Goal: Task Accomplishment & Management: Manage account settings

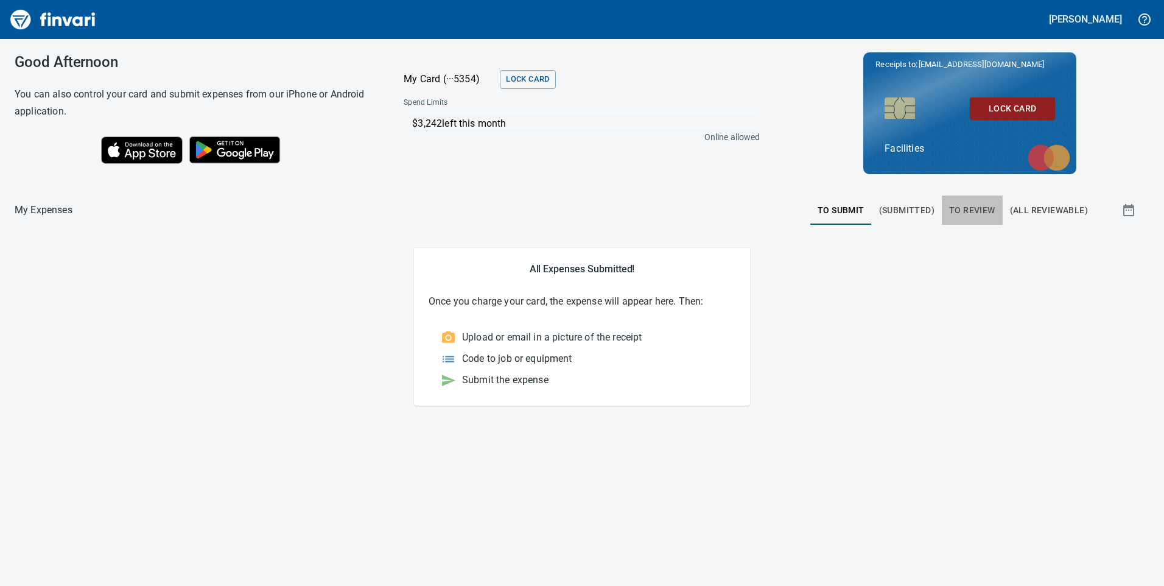
click at [960, 206] on span "To Review" at bounding box center [972, 210] width 46 height 15
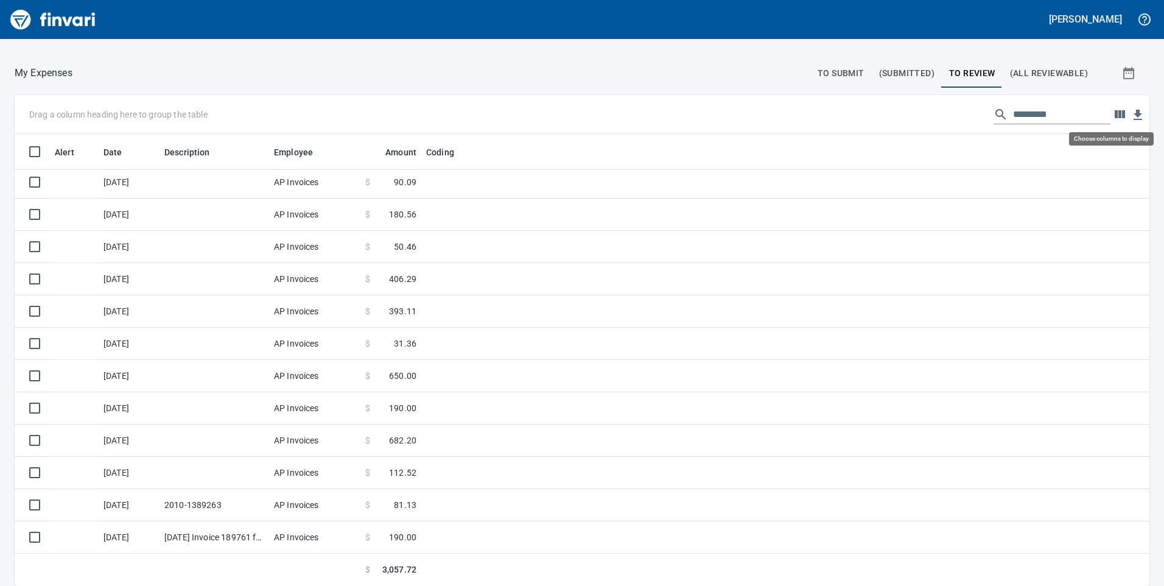
scroll to position [443, 1108]
click at [1115, 114] on icon "button" at bounding box center [1120, 114] width 10 height 8
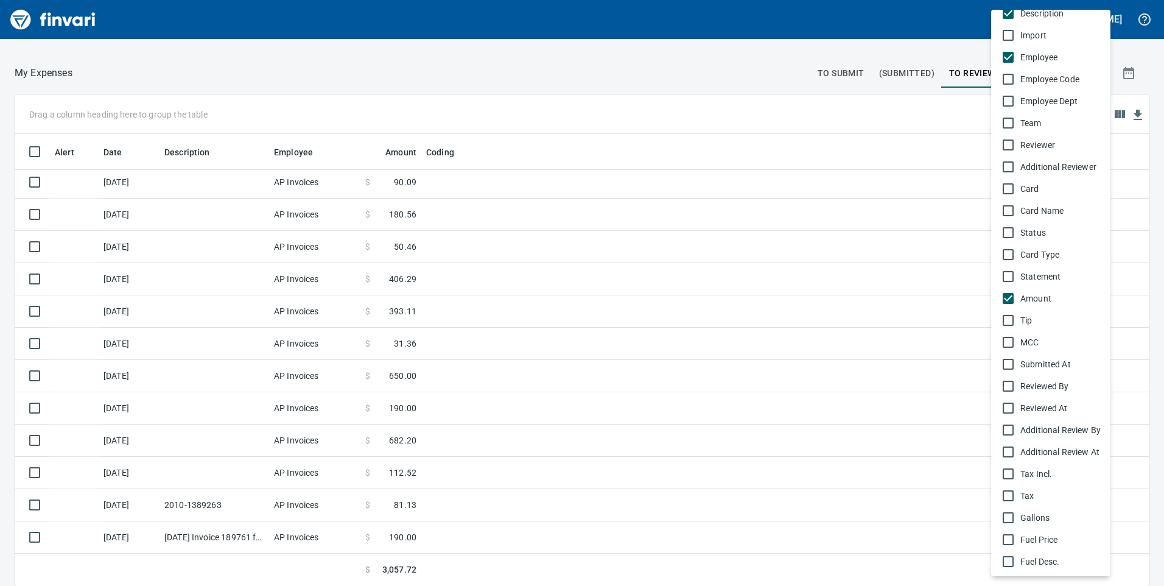
scroll to position [0, 0]
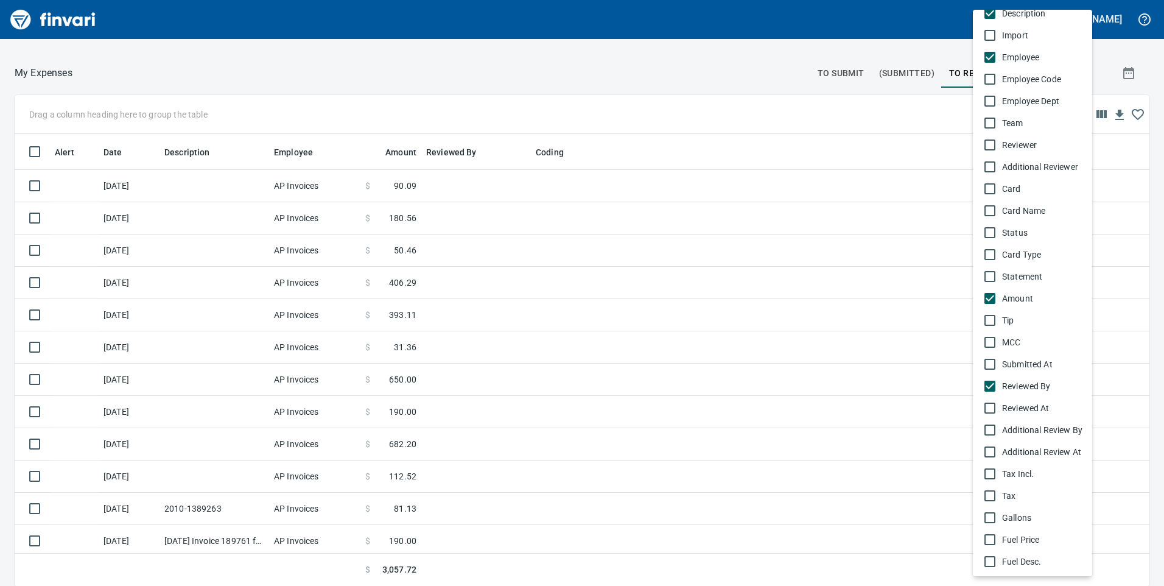
click at [1006, 387] on span "Reviewed By" at bounding box center [1042, 386] width 80 height 12
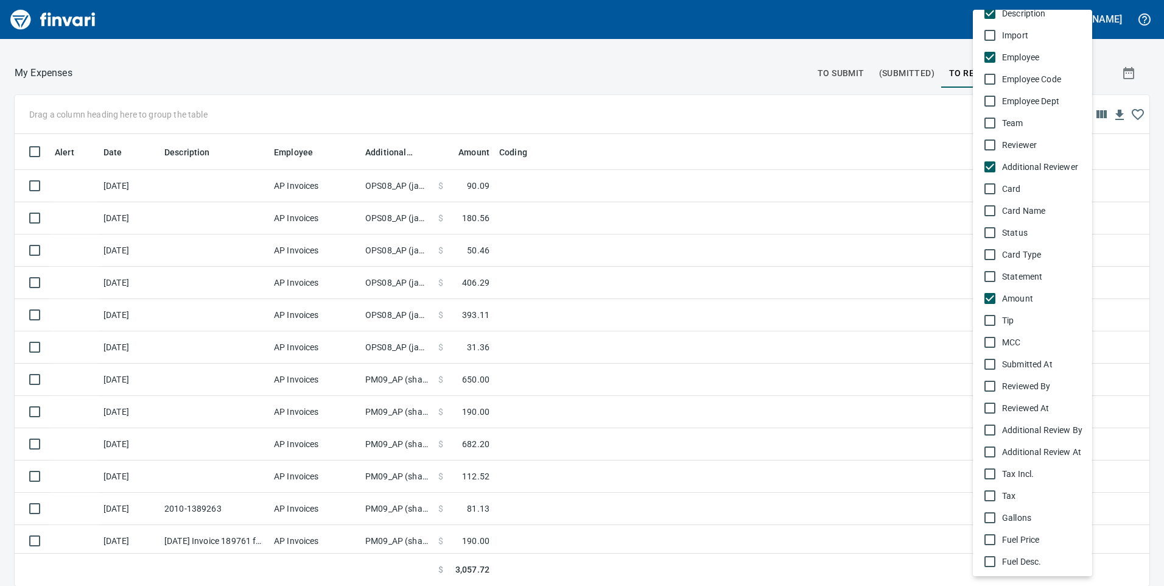
click at [748, 324] on div at bounding box center [582, 293] width 1164 height 586
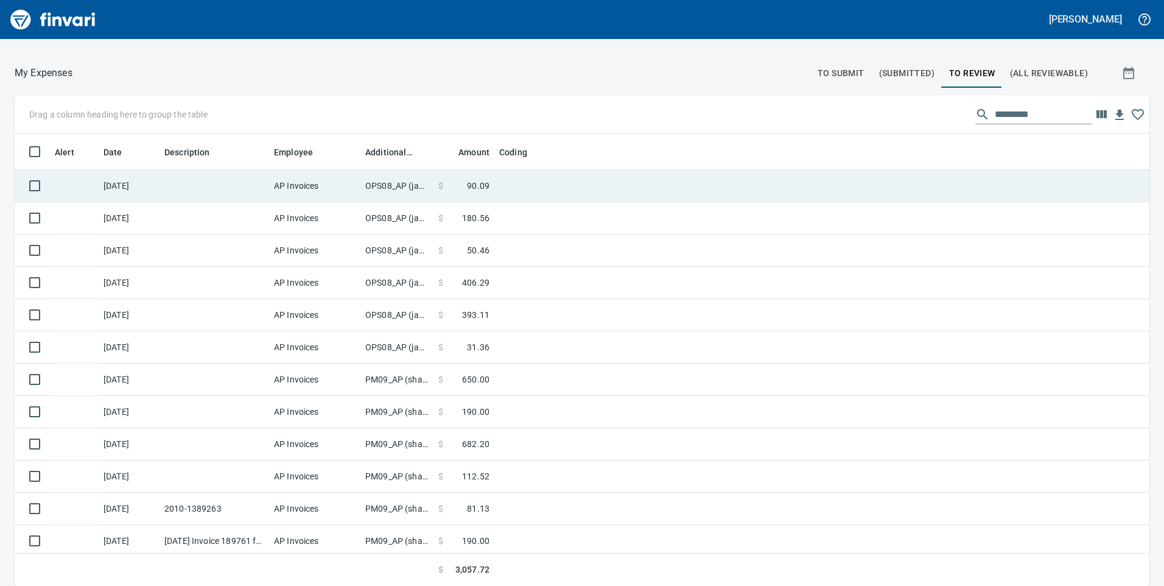
click at [518, 189] on td at bounding box center [647, 186] width 304 height 32
click at [518, 189] on div "Drag a column heading here to group the table Alert Date Description Employee A…" at bounding box center [582, 340] width 1164 height 491
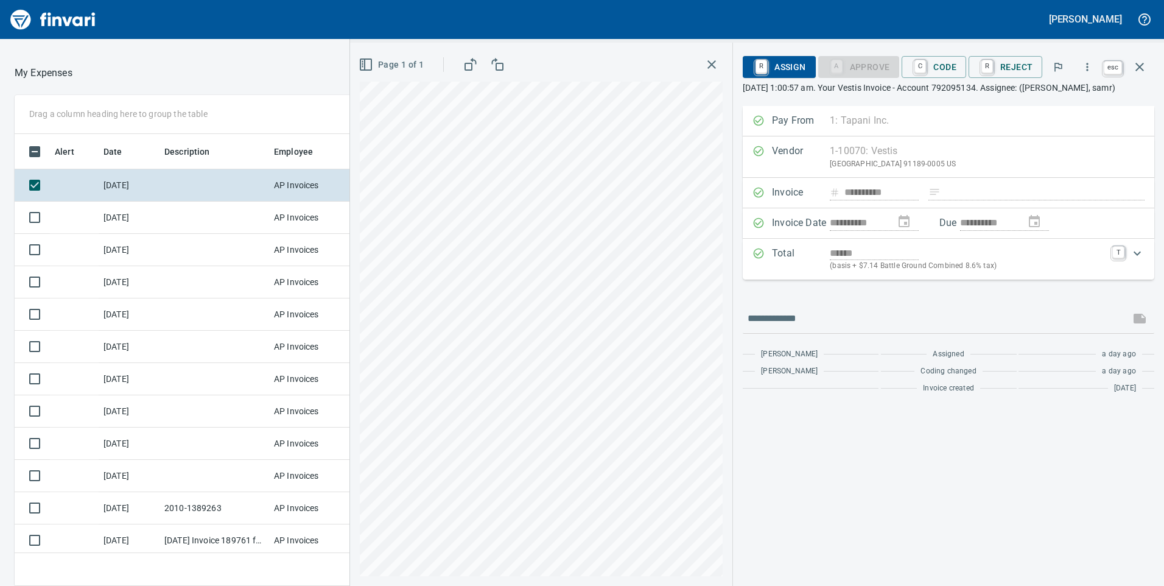
scroll to position [443, 803]
click at [1141, 64] on icon "button" at bounding box center [1140, 67] width 15 height 15
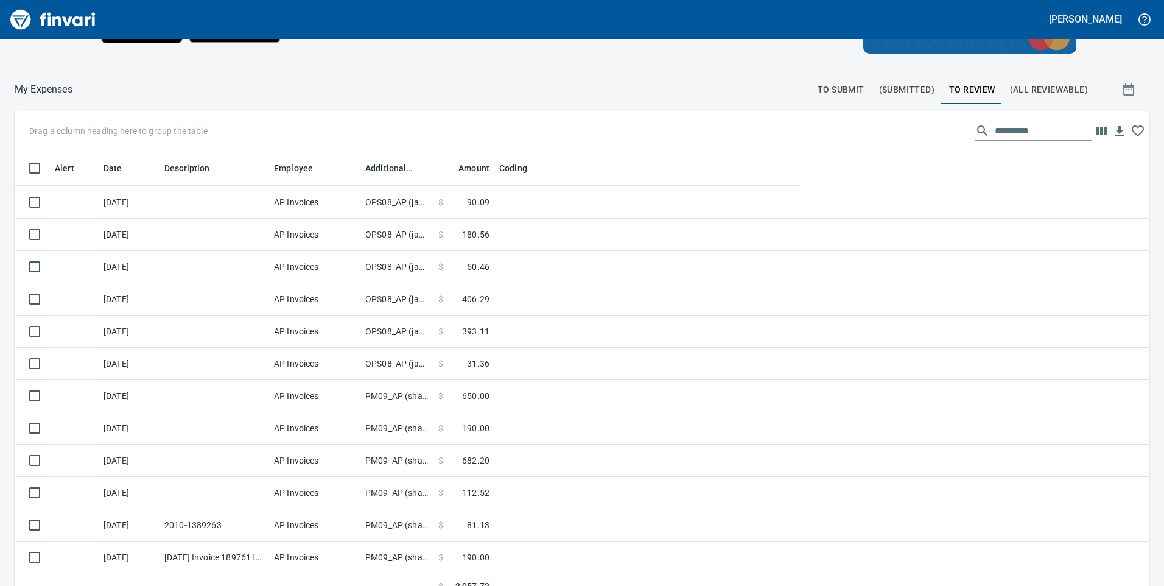
scroll to position [443, 1108]
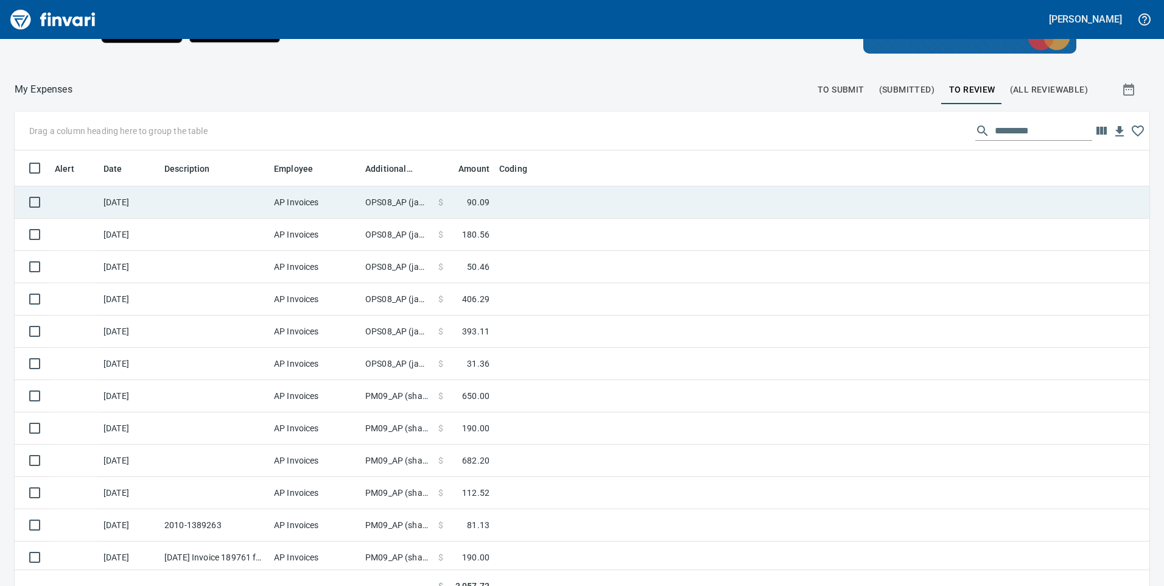
click at [522, 205] on td at bounding box center [647, 202] width 304 height 32
click at [522, 219] on td at bounding box center [647, 235] width 304 height 32
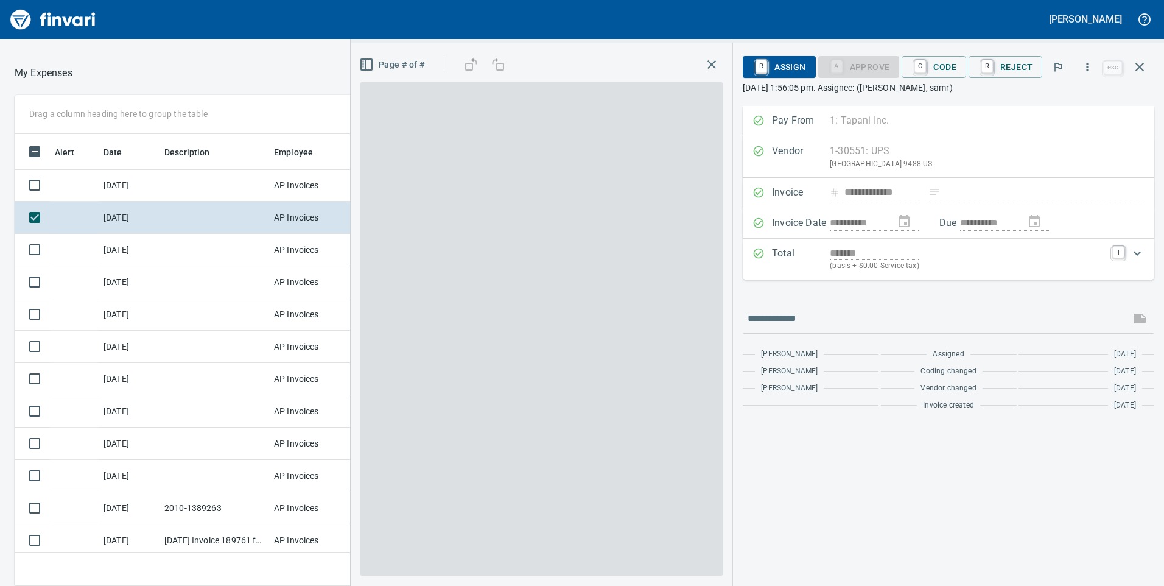
scroll to position [443, 803]
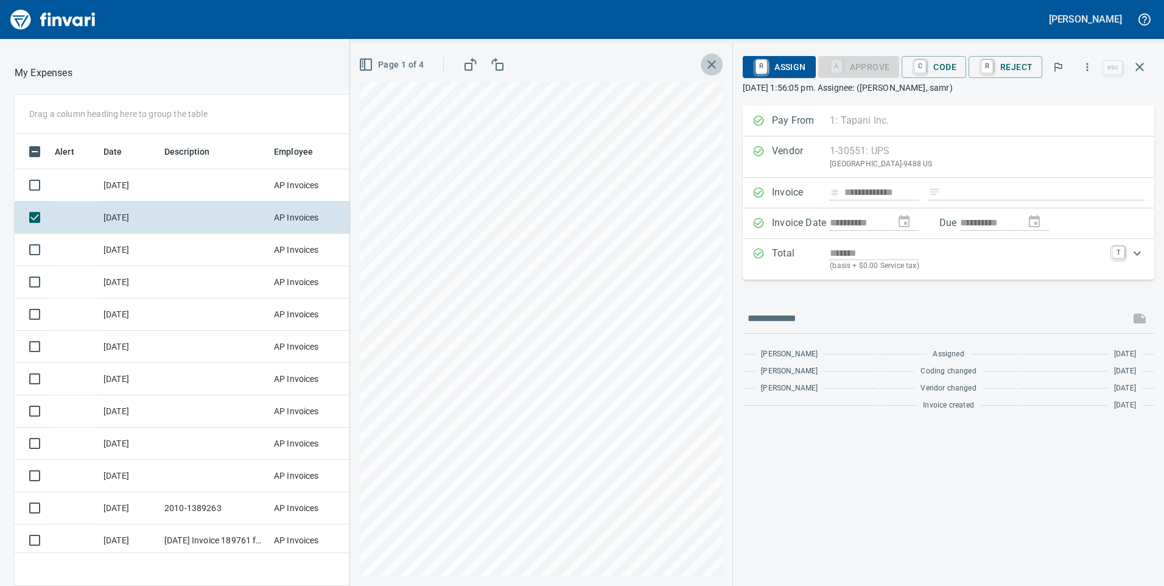
click at [717, 60] on icon "button" at bounding box center [712, 64] width 15 height 15
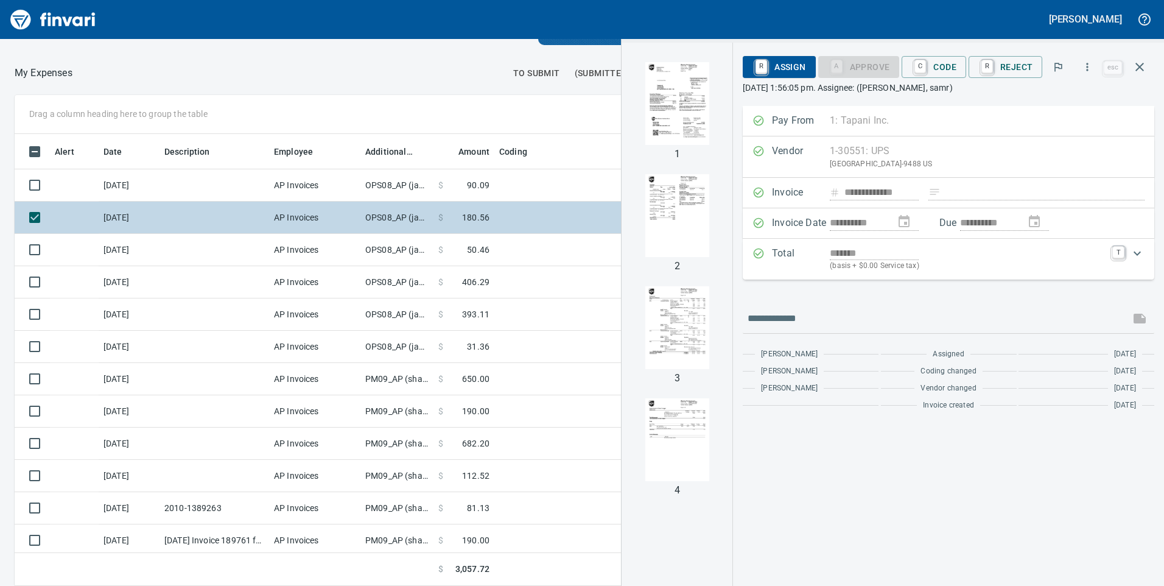
click at [510, 224] on td at bounding box center [647, 218] width 304 height 32
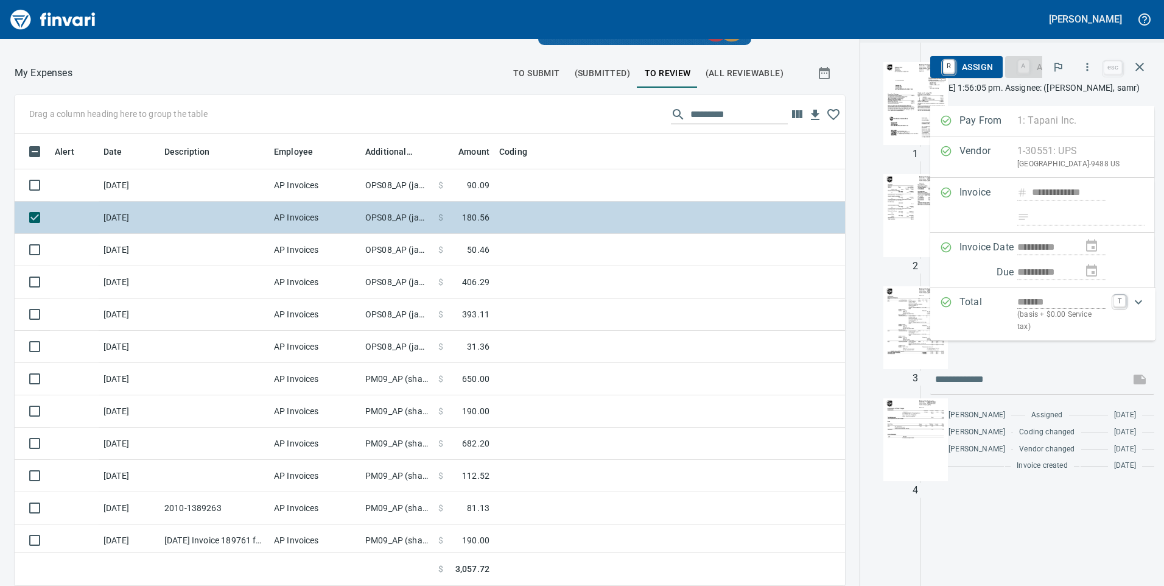
scroll to position [443, 963]
click at [510, 224] on td at bounding box center [647, 218] width 304 height 32
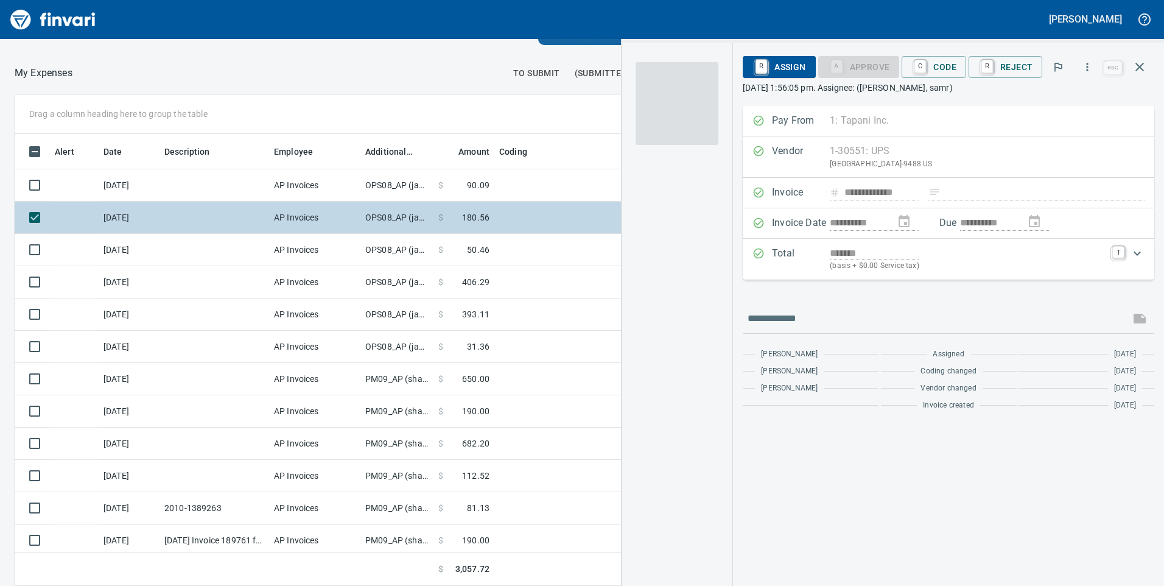
scroll to position [443, 803]
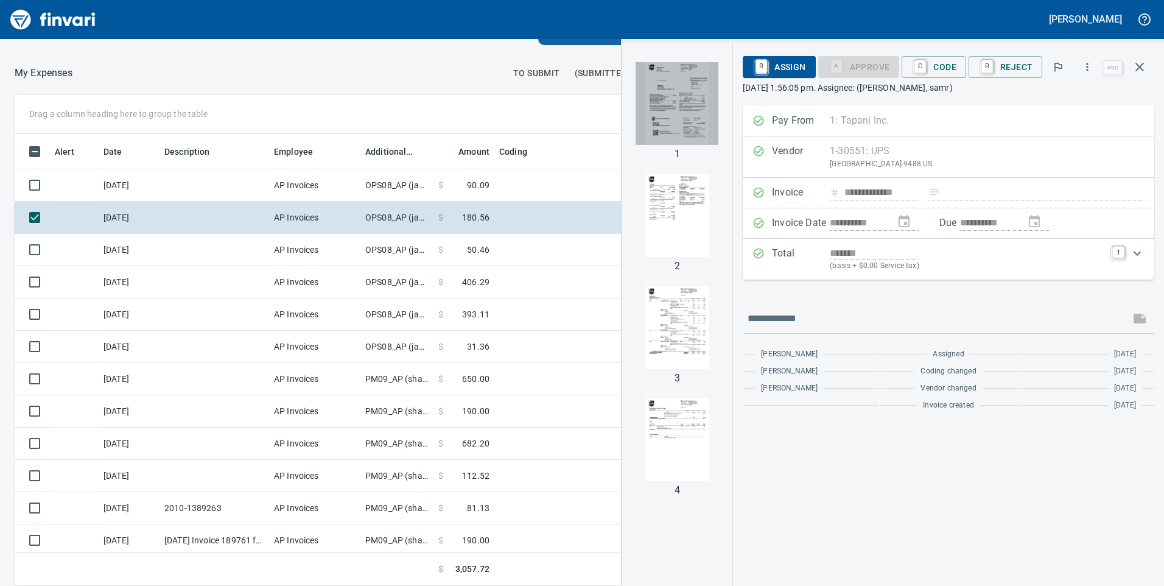
click at [682, 109] on img "button" at bounding box center [677, 103] width 83 height 83
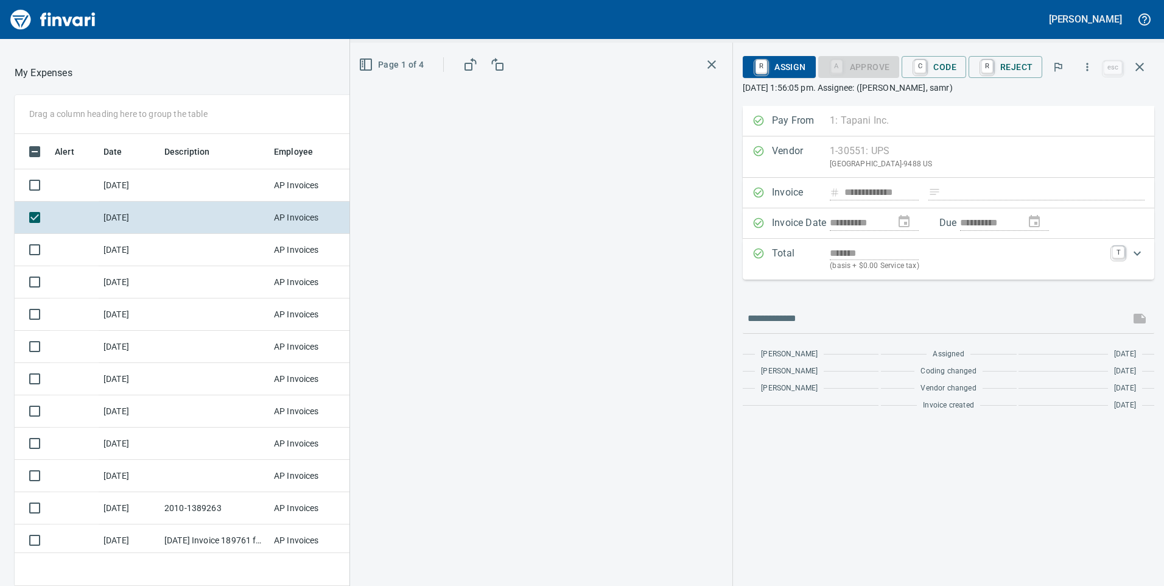
click at [682, 109] on div at bounding box center [541, 329] width 363 height 495
click at [719, 59] on icon "button" at bounding box center [712, 64] width 15 height 15
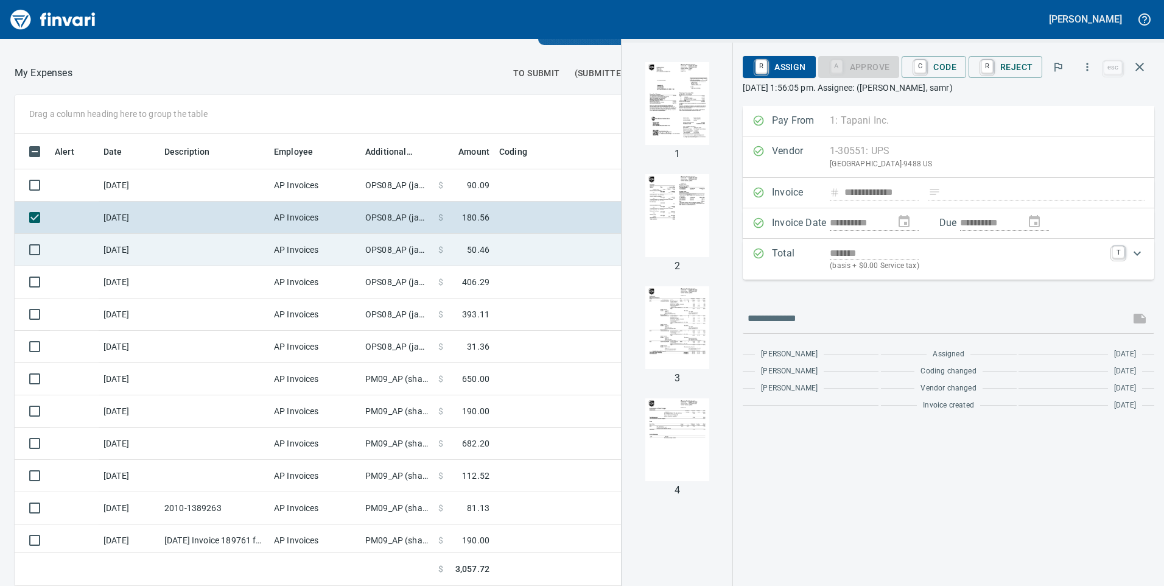
click at [528, 256] on td at bounding box center [647, 250] width 304 height 32
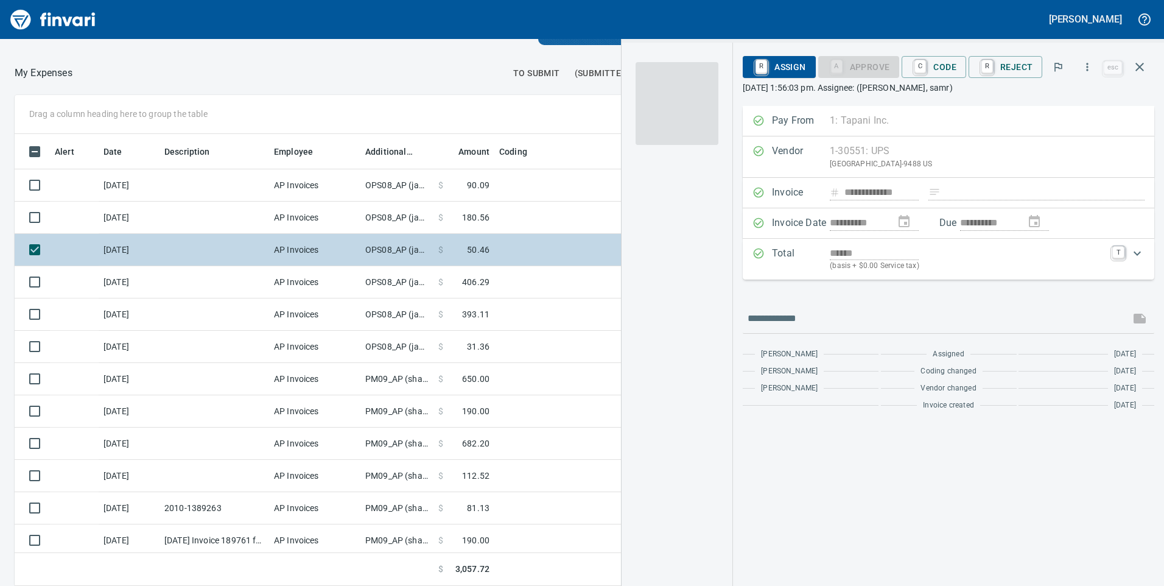
click at [528, 256] on td at bounding box center [647, 250] width 304 height 32
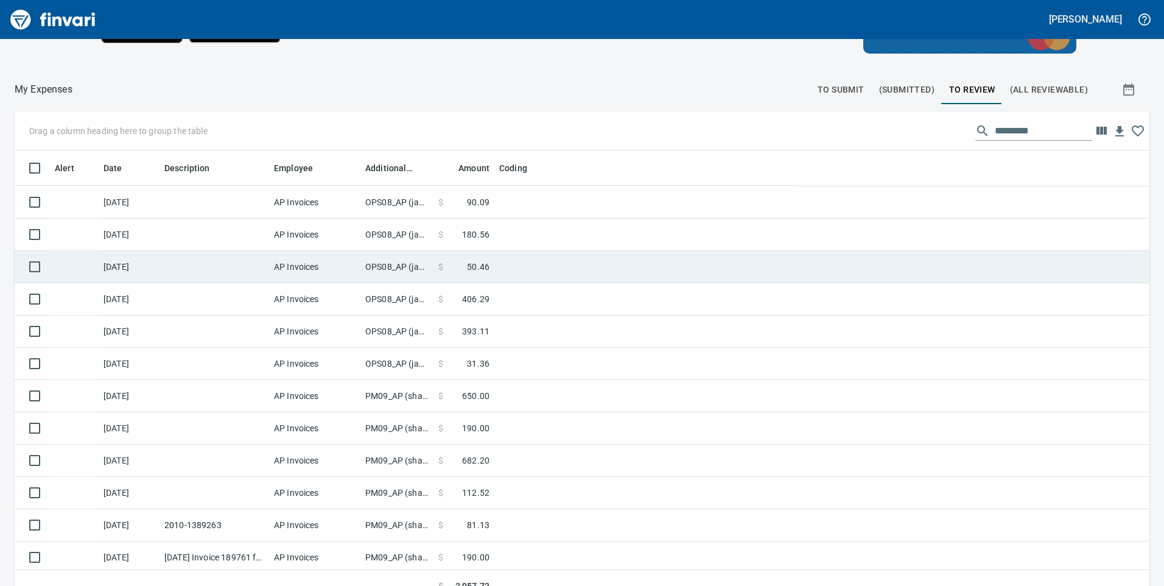
scroll to position [443, 1105]
click at [526, 262] on td at bounding box center [647, 267] width 304 height 32
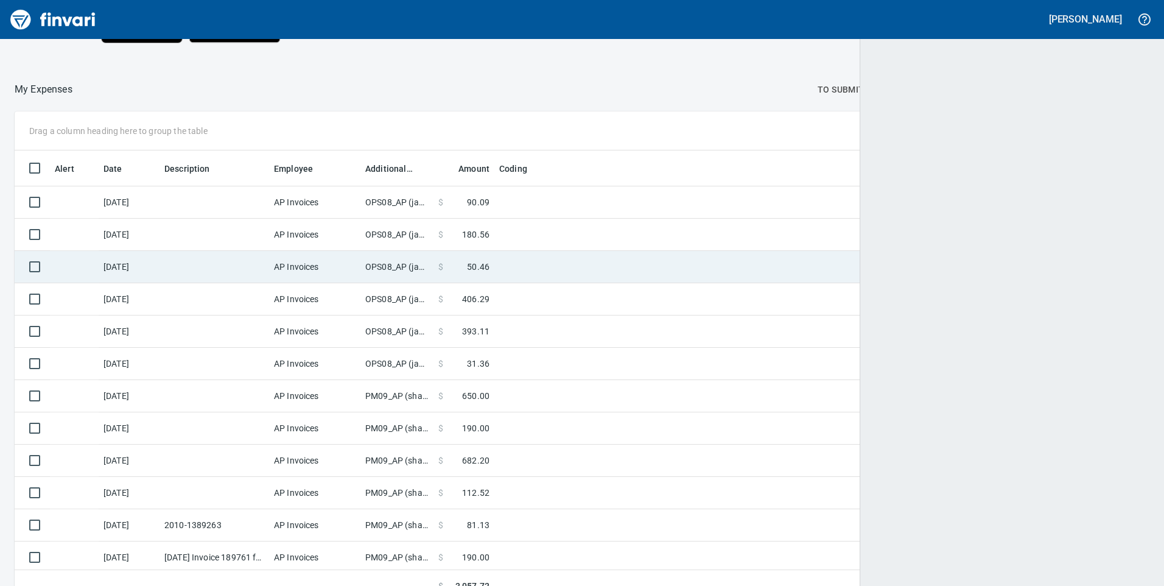
scroll to position [443, 1107]
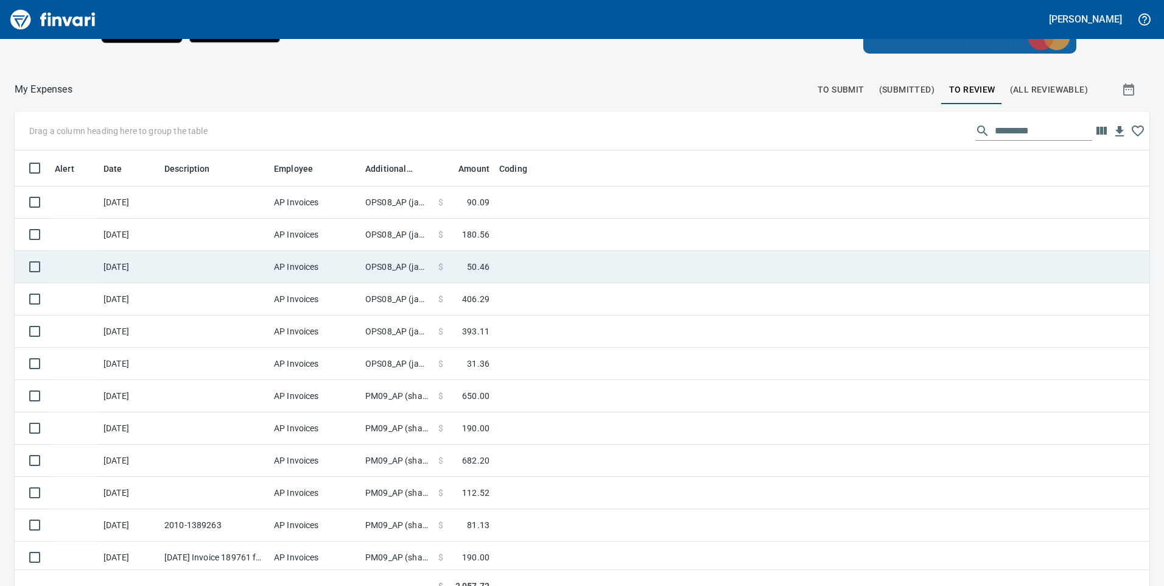
click at [527, 268] on td at bounding box center [647, 267] width 304 height 32
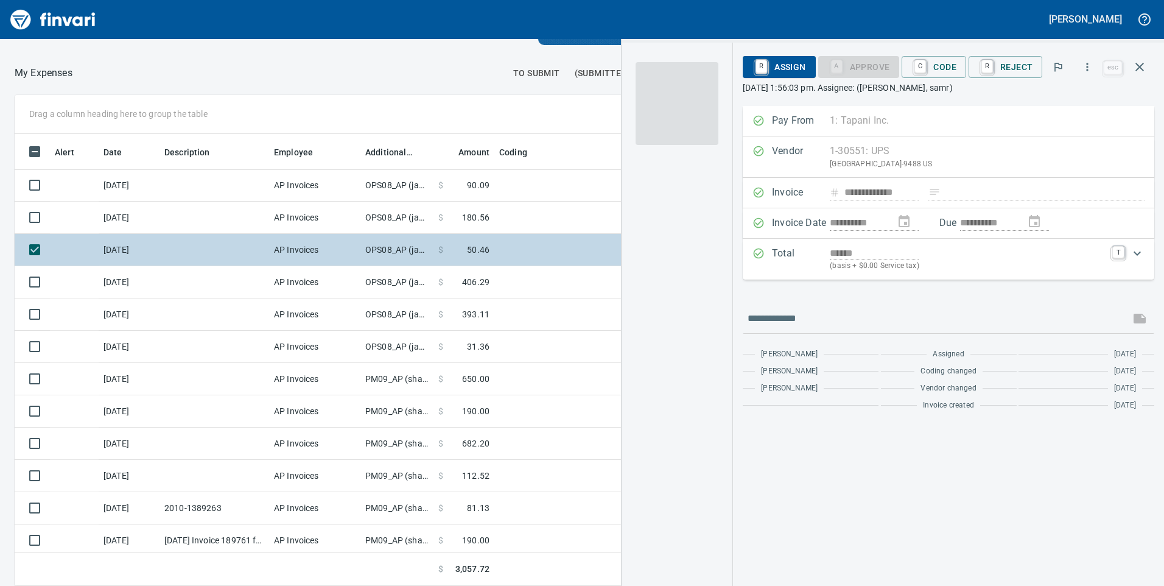
scroll to position [443, 803]
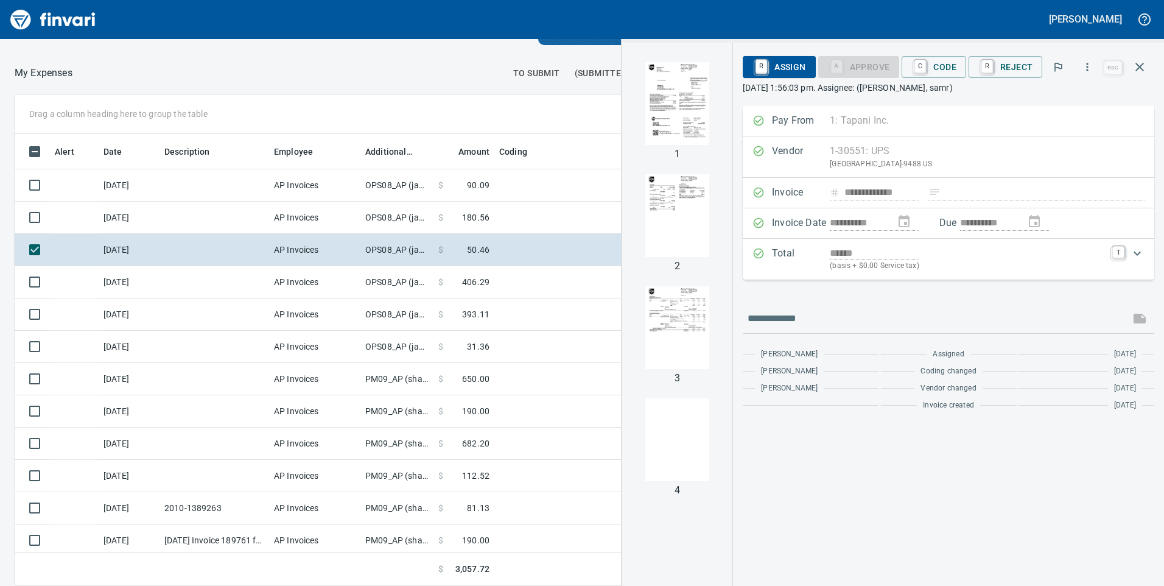
click at [696, 100] on img "button" at bounding box center [677, 103] width 83 height 83
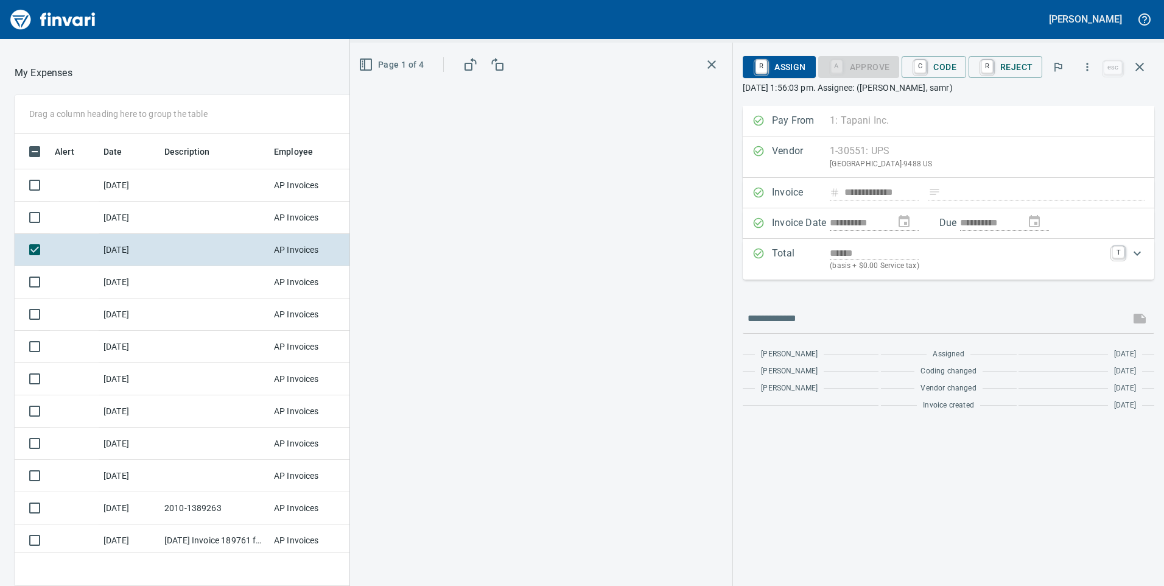
click at [696, 100] on div at bounding box center [541, 329] width 363 height 495
click at [710, 57] on icon "button" at bounding box center [712, 64] width 15 height 15
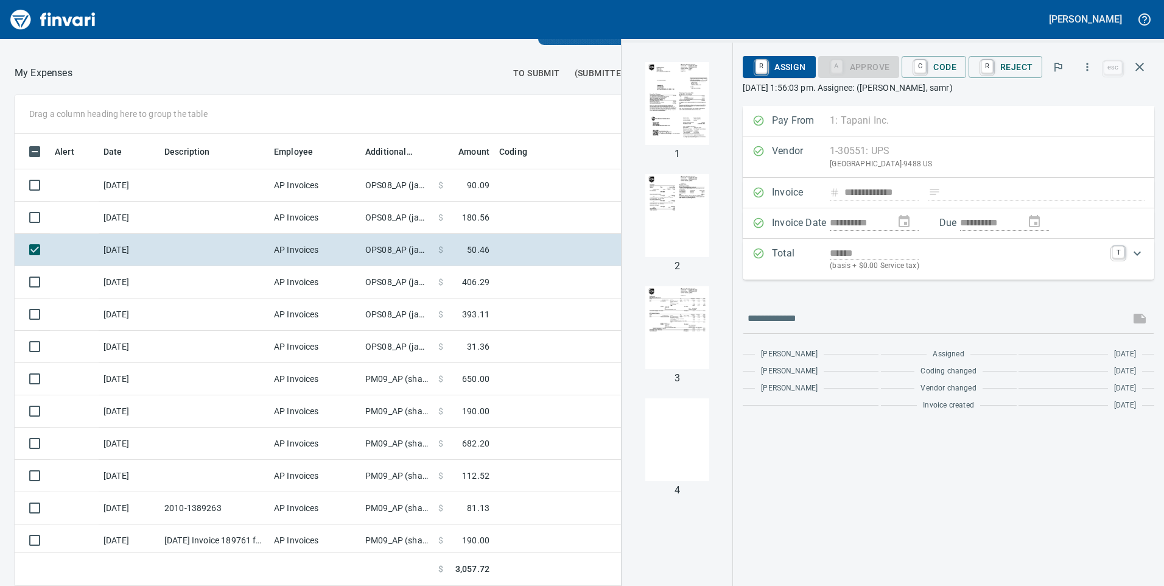
click at [670, 306] on img "button" at bounding box center [677, 327] width 83 height 83
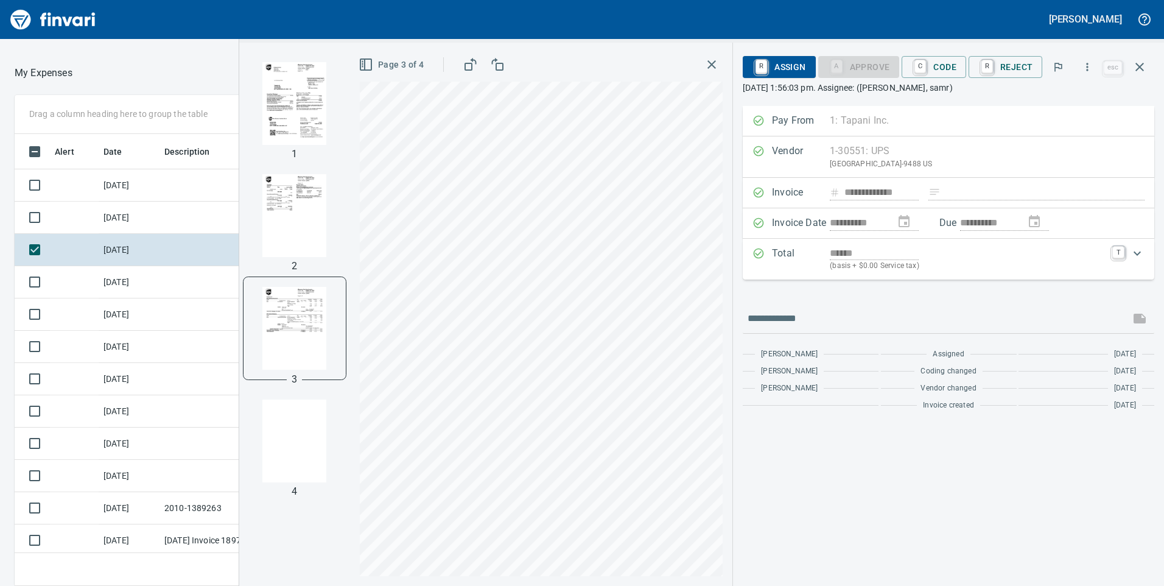
click at [296, 106] on img "button" at bounding box center [294, 103] width 83 height 83
click at [714, 62] on icon "button" at bounding box center [712, 64] width 15 height 15
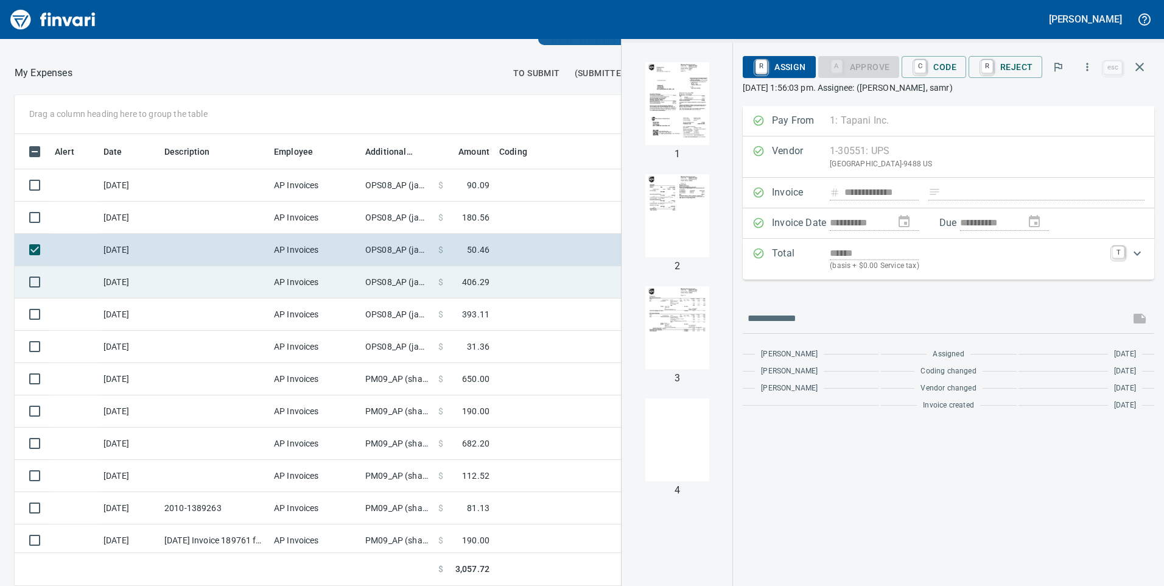
click at [513, 286] on td at bounding box center [647, 282] width 304 height 32
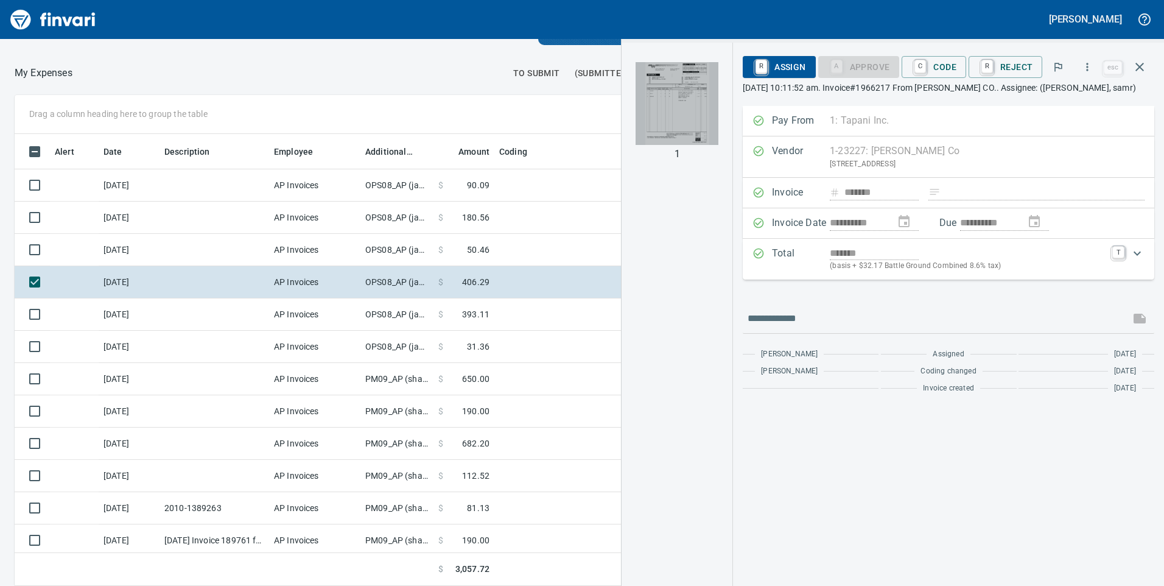
click at [680, 107] on img "button" at bounding box center [677, 103] width 83 height 83
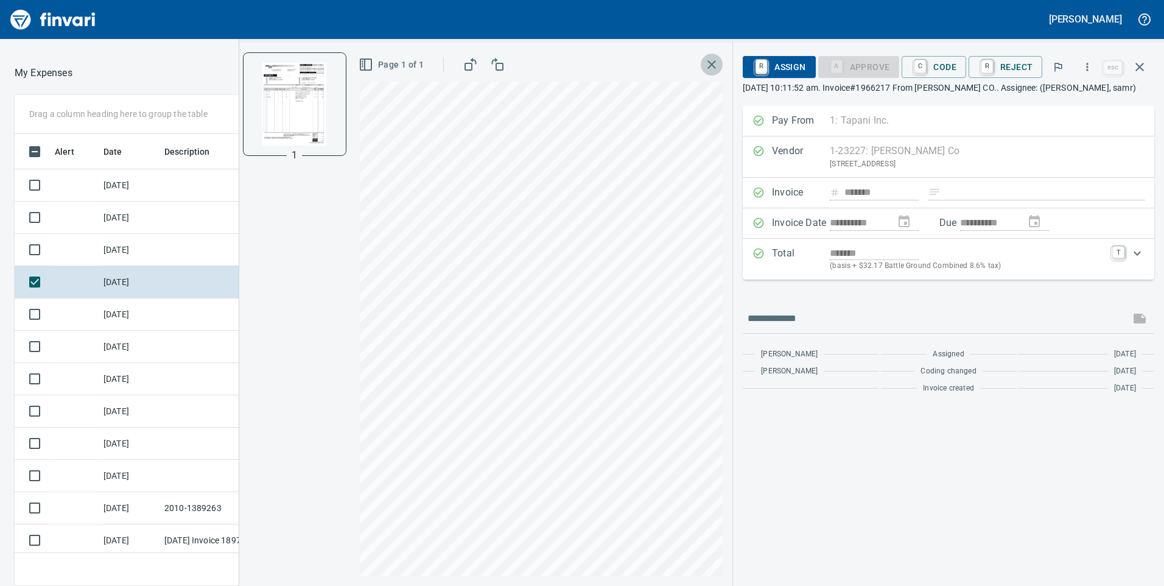
click at [715, 65] on icon "button" at bounding box center [712, 64] width 9 height 9
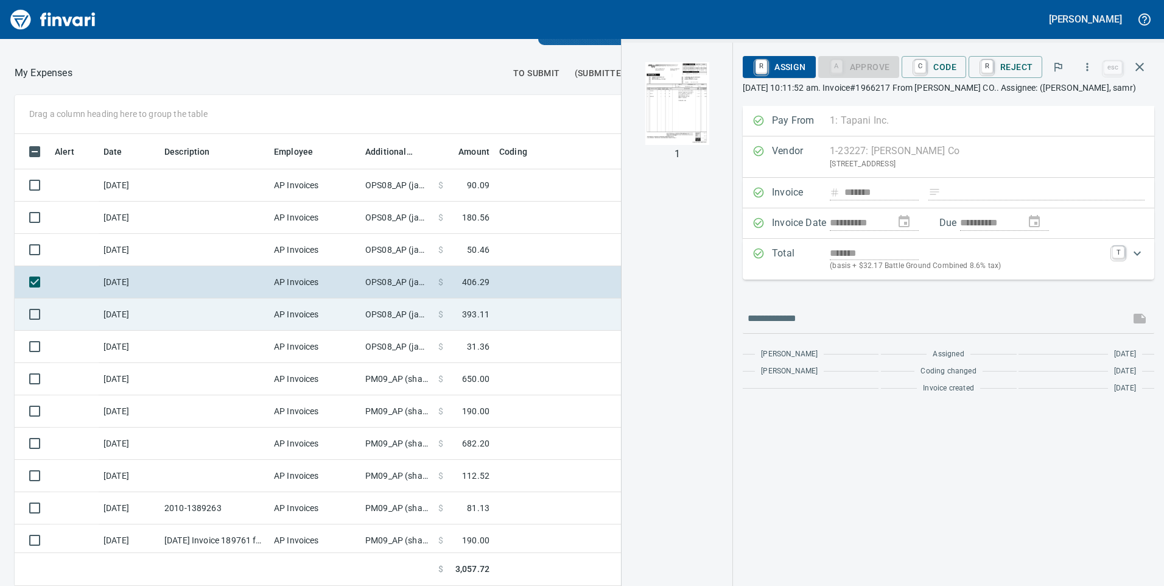
click at [514, 319] on td at bounding box center [647, 314] width 304 height 32
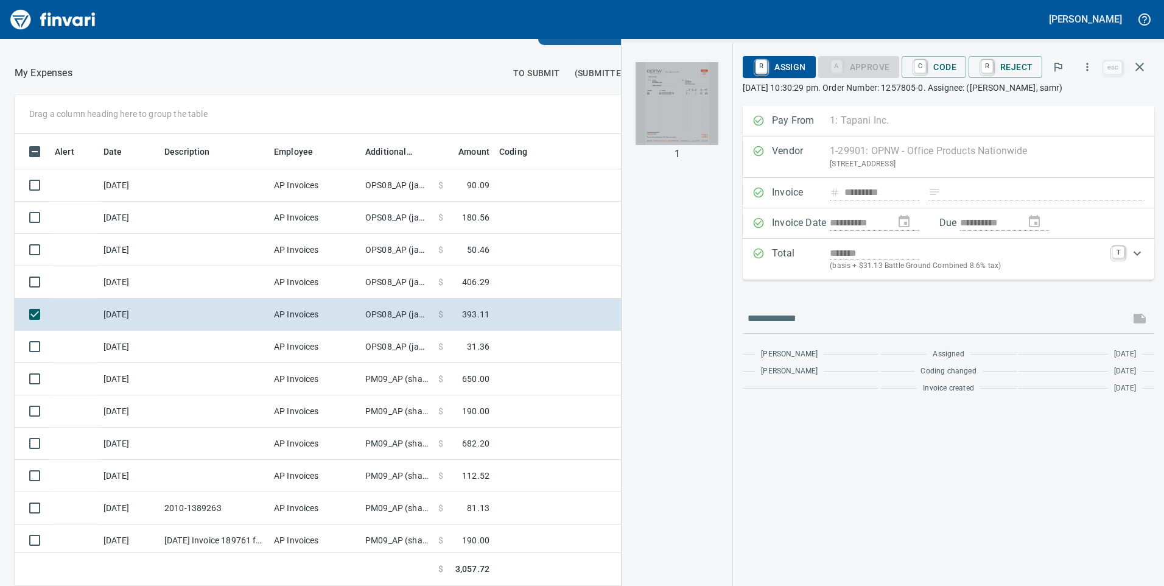
click at [686, 110] on img "button" at bounding box center [677, 103] width 83 height 83
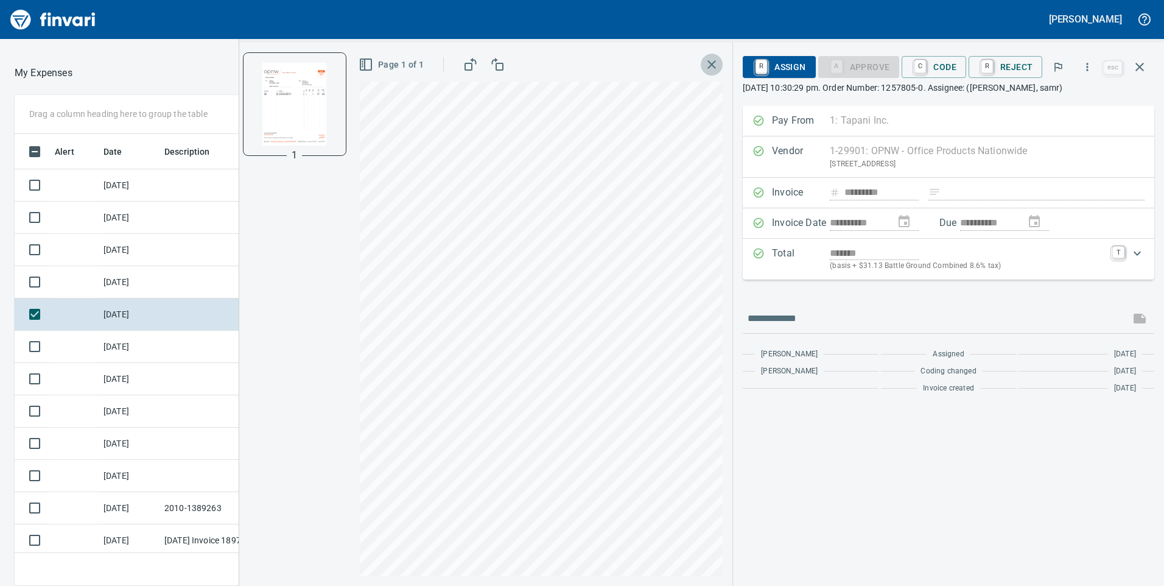
click at [715, 63] on icon "button" at bounding box center [712, 64] width 15 height 15
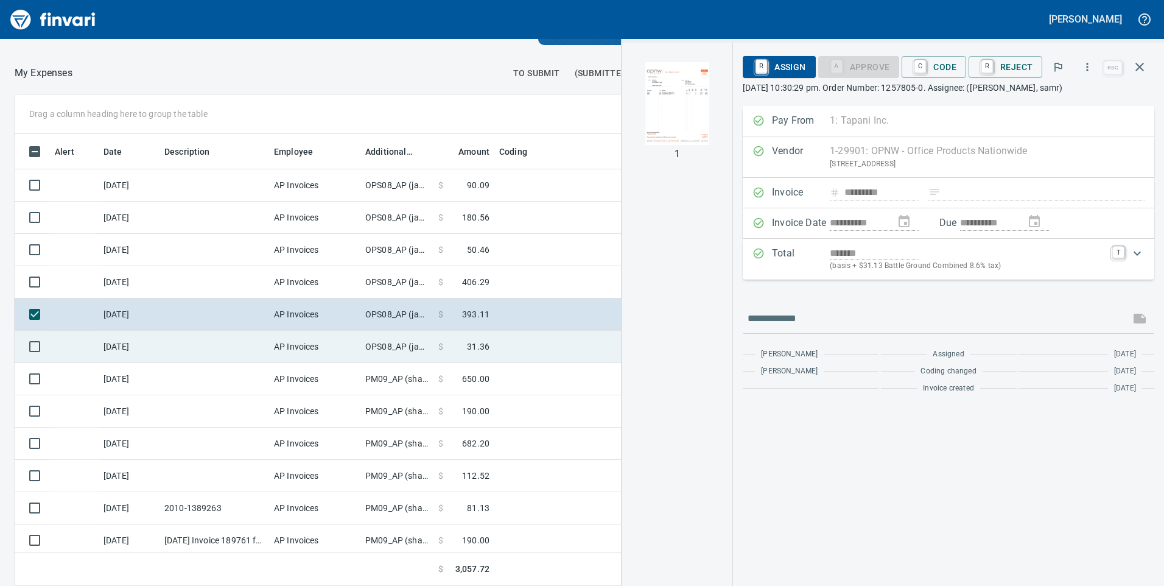
click at [516, 348] on td at bounding box center [647, 347] width 304 height 32
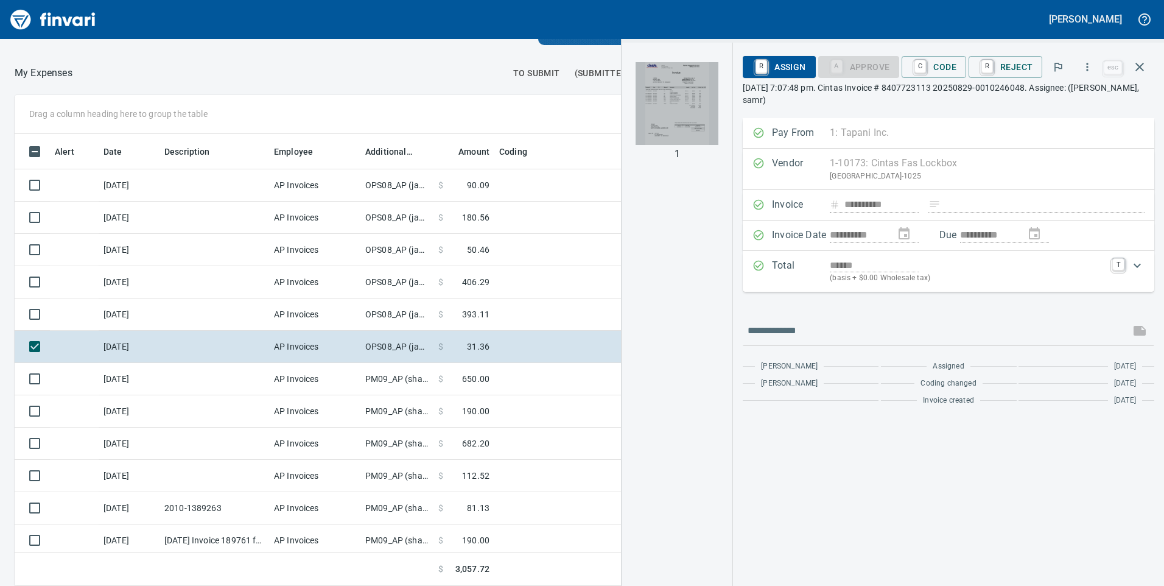
click at [686, 107] on img "button" at bounding box center [677, 103] width 83 height 83
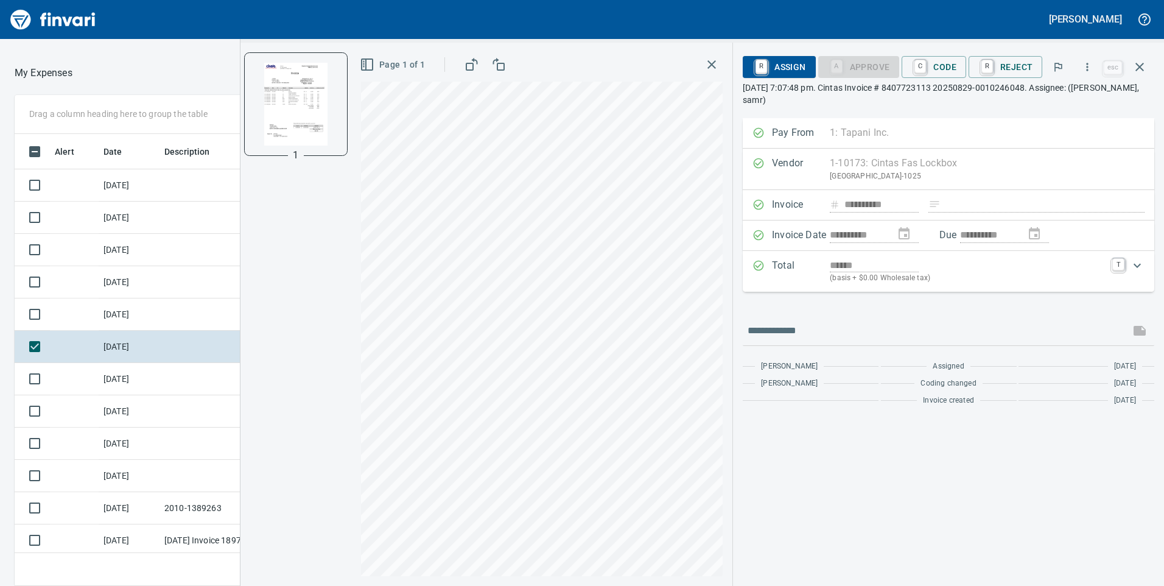
click at [717, 65] on icon "button" at bounding box center [712, 64] width 15 height 15
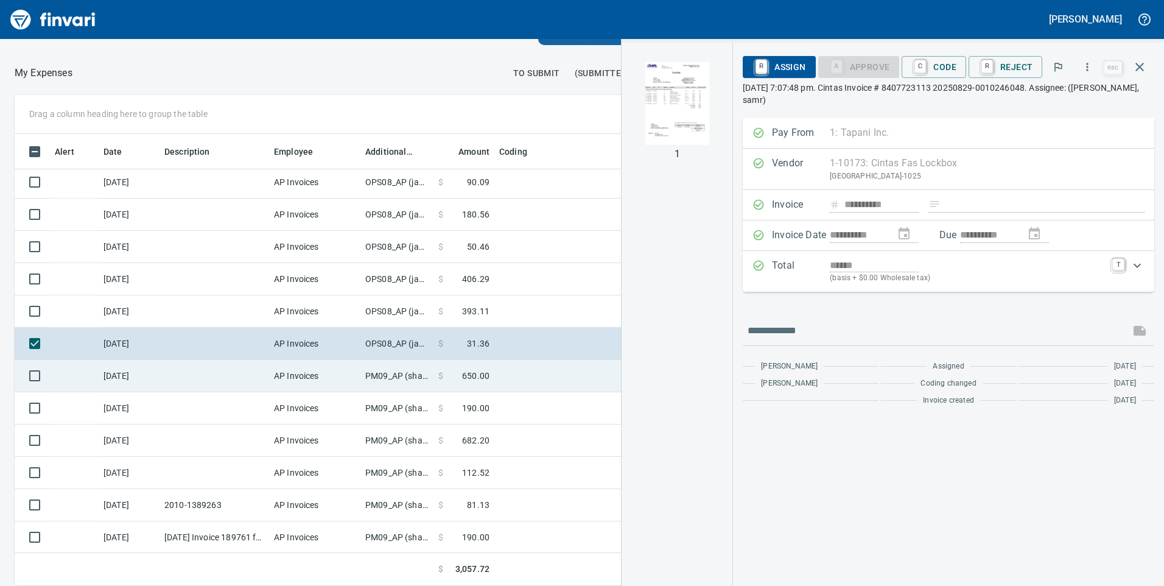
scroll to position [4, 0]
